Goal: Register for event/course

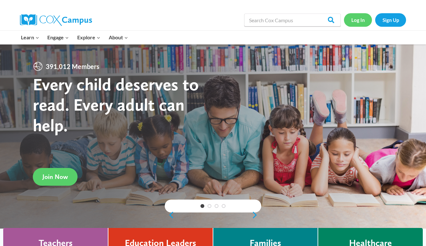
click at [358, 19] on link "Log In" at bounding box center [358, 19] width 28 height 13
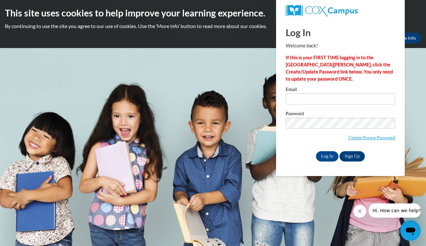
click at [301, 129] on span "Update/Forgot Password" at bounding box center [341, 131] width 110 height 27
click at [304, 102] on input "Email" at bounding box center [341, 98] width 110 height 11
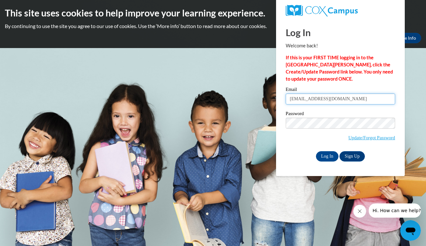
type input "kl16704@georgiasouthern.edu"
click at [330, 155] on input "Log In" at bounding box center [327, 156] width 23 height 10
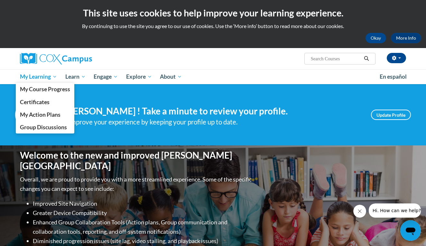
click at [42, 76] on span "My Learning" at bounding box center [38, 77] width 37 height 8
click at [43, 77] on span "My Learning" at bounding box center [38, 77] width 37 height 8
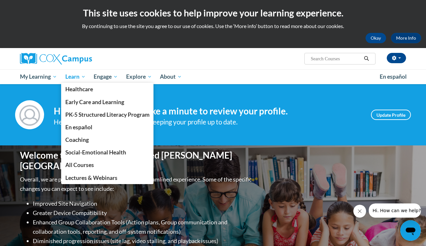
click at [76, 71] on link "Learn" at bounding box center [75, 76] width 29 height 15
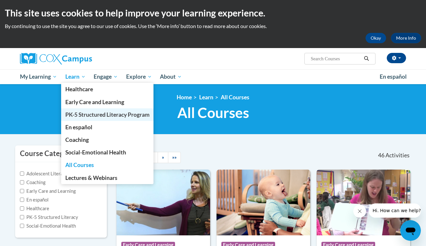
click at [101, 118] on span "PK-5 Structured Literacy Program" at bounding box center [107, 114] width 84 height 7
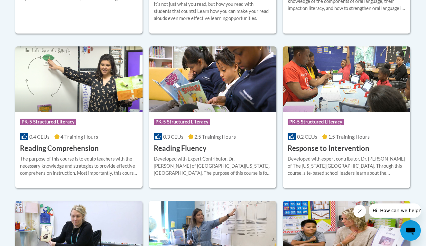
scroll to position [579, 0]
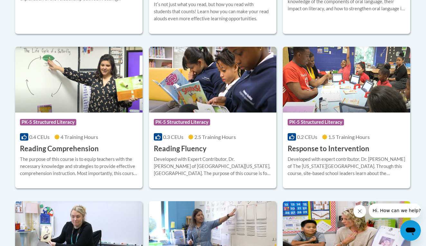
click at [81, 145] on h3 "Reading Comprehension" at bounding box center [59, 149] width 79 height 10
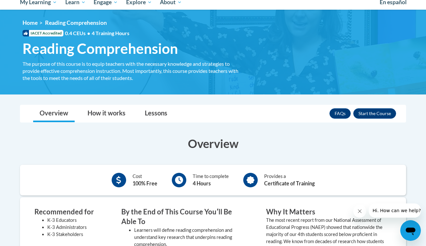
scroll to position [77, 0]
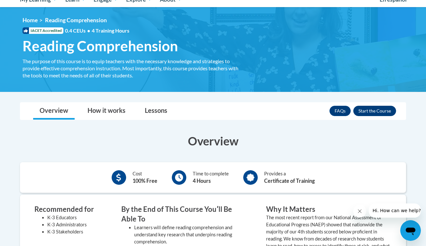
click at [366, 112] on button "Enroll" at bounding box center [375, 111] width 43 height 10
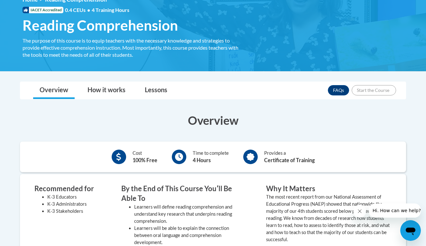
scroll to position [98, 0]
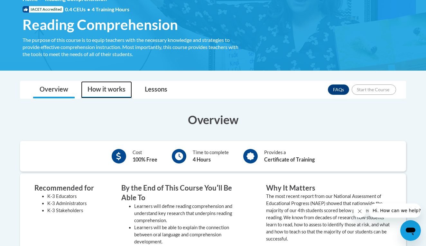
click at [108, 88] on link "How it works" at bounding box center [106, 89] width 51 height 17
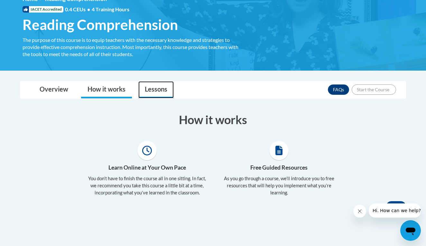
click at [146, 85] on link "Lessons" at bounding box center [156, 89] width 35 height 17
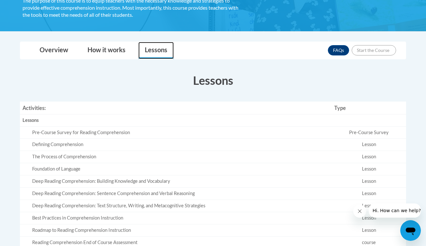
scroll to position [127, 0]
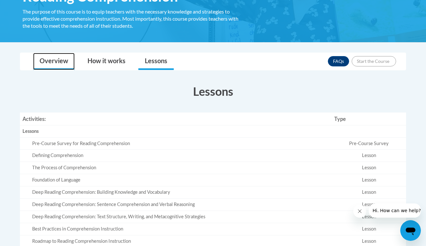
click at [50, 68] on link "Overview" at bounding box center [54, 61] width 42 height 17
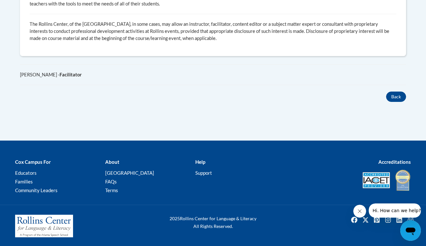
scroll to position [429, 0]
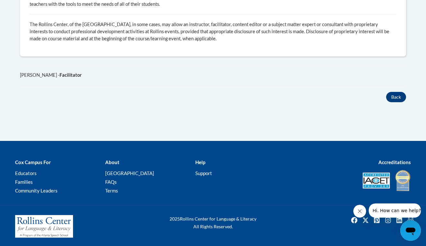
click at [399, 96] on button "Back" at bounding box center [397, 97] width 20 height 10
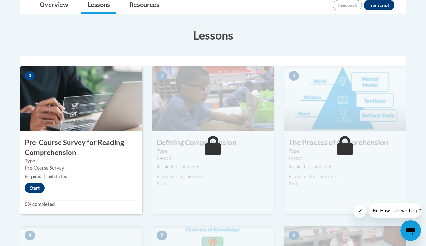
scroll to position [157, 0]
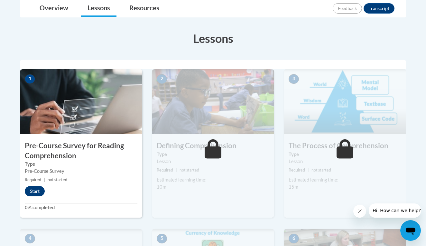
click at [41, 191] on button "Start" at bounding box center [35, 191] width 20 height 10
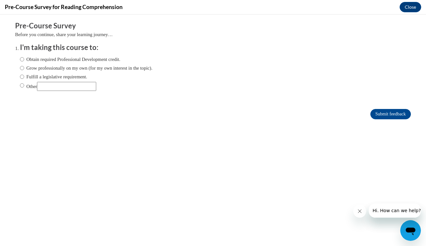
scroll to position [0, 0]
click at [63, 58] on label "Obtain required Professional Development credit." at bounding box center [70, 59] width 100 height 7
click at [24, 58] on input "Obtain required Professional Development credit." at bounding box center [22, 59] width 4 height 7
radio input "true"
click at [362, 211] on icon "Close message from company" at bounding box center [360, 210] width 5 height 5
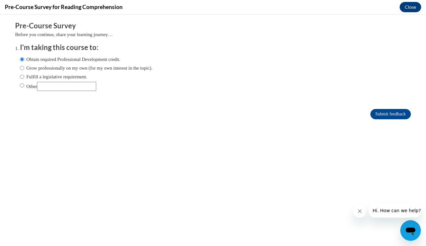
click at [360, 212] on icon "Close message from company" at bounding box center [360, 210] width 5 height 5
click at [360, 212] on body "Comments Pre-Course Survey Before you continue, share your learning journey… I'…" at bounding box center [213, 129] width 426 height 231
click at [253, 88] on div "Obtain required Professional Development credit. Grow professionally on my own …" at bounding box center [213, 74] width 387 height 43
click at [82, 87] on input "Other" at bounding box center [66, 86] width 59 height 9
click at [19, 57] on ol "I'm taking this course to: Obtain required Professional Development credit. Gro…" at bounding box center [213, 72] width 396 height 58
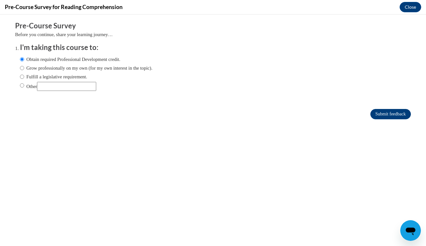
click at [396, 113] on input "Submit feedback" at bounding box center [391, 114] width 41 height 10
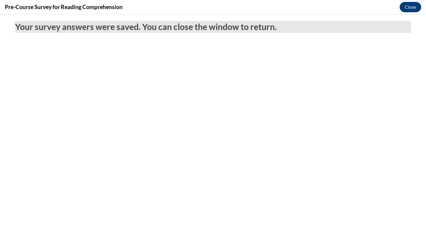
click at [80, 5] on h4 "Pre-Course Survey for Reading Comprehension" at bounding box center [64, 7] width 118 height 8
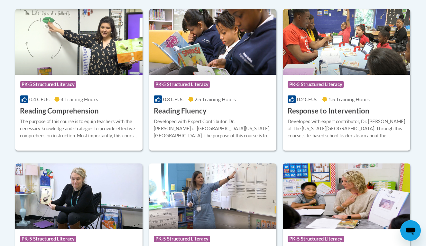
scroll to position [622, 0]
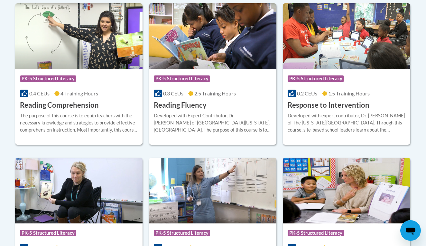
click at [82, 102] on h3 "Reading Comprehension" at bounding box center [59, 105] width 79 height 10
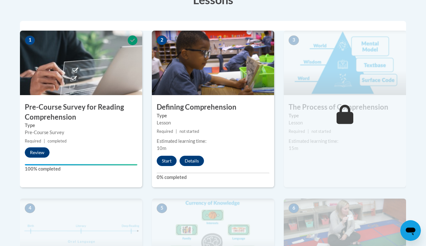
scroll to position [196, 0]
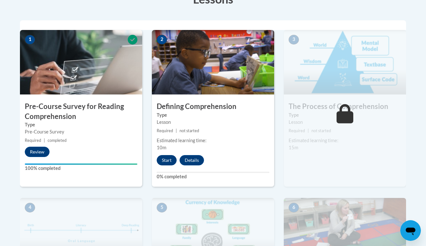
click at [166, 160] on button "Start" at bounding box center [167, 160] width 20 height 10
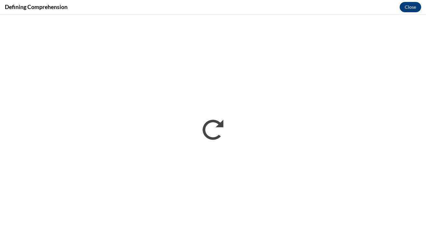
scroll to position [0, 0]
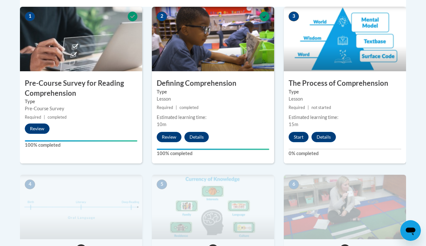
scroll to position [223, 0]
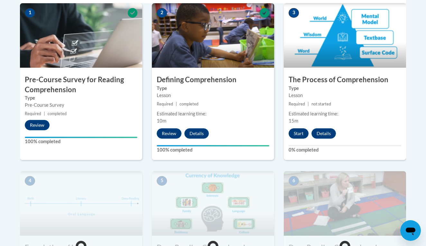
click at [307, 132] on button "Start" at bounding box center [299, 133] width 20 height 10
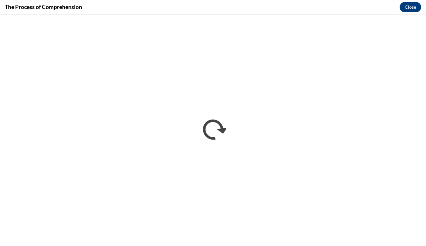
scroll to position [0, 0]
click at [343, 0] on div "The Process of Comprehension Close" at bounding box center [213, 7] width 426 height 14
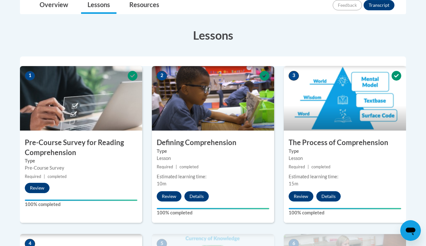
scroll to position [159, 0]
